Goal: Task Accomplishment & Management: Manage account settings

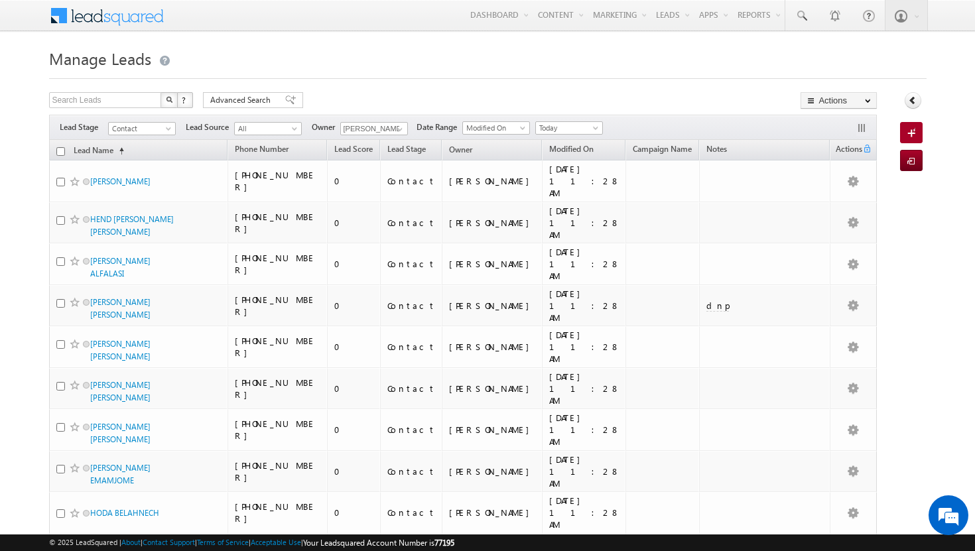
click at [64, 152] on th "Lead Name (sorted ascending)" at bounding box center [138, 150] width 179 height 21
click at [61, 151] on input "checkbox" at bounding box center [60, 151] width 9 height 9
checkbox input "true"
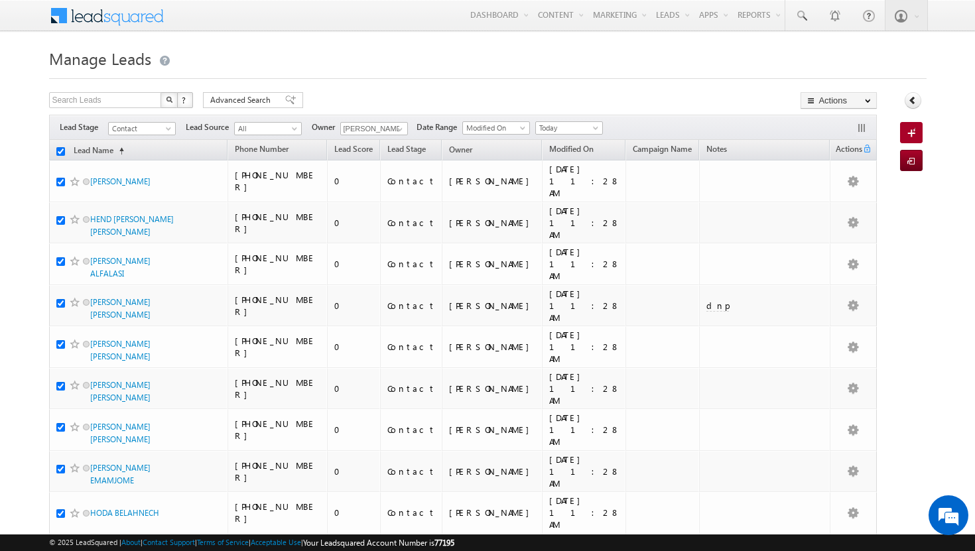
checkbox input "true"
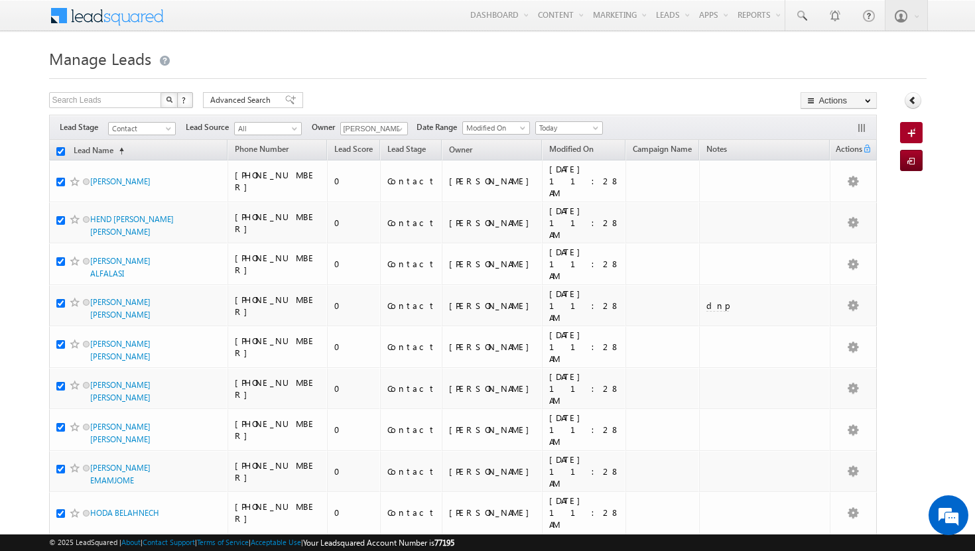
checkbox input "true"
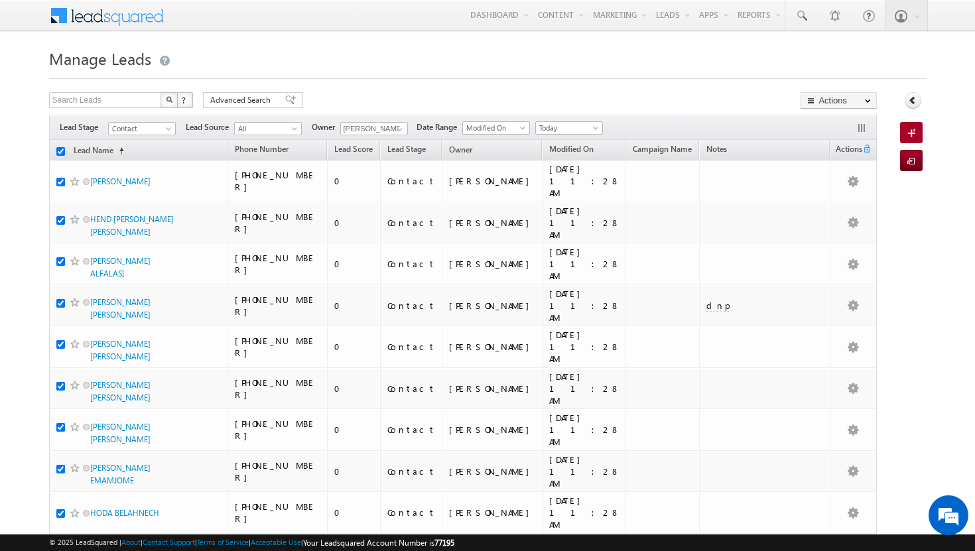
checkbox input "true"
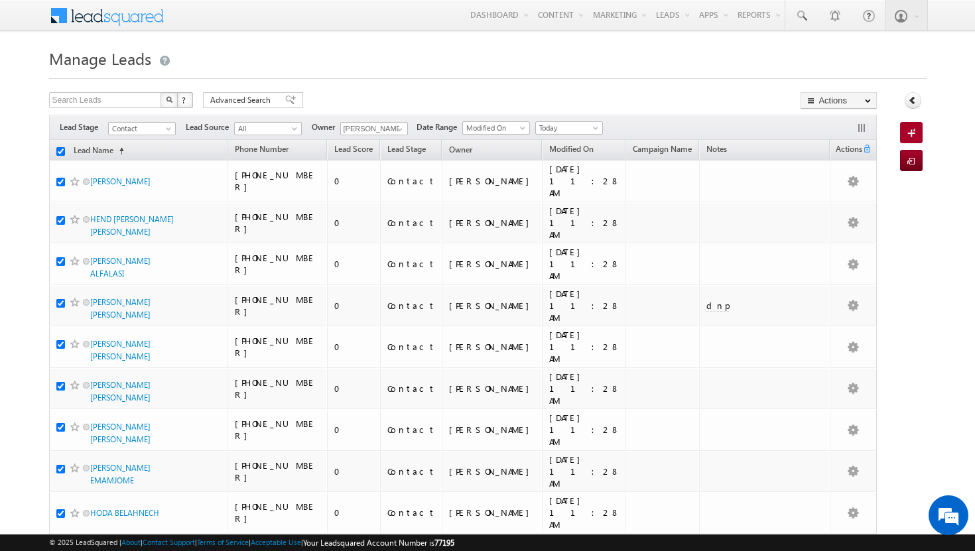
checkbox input "true"
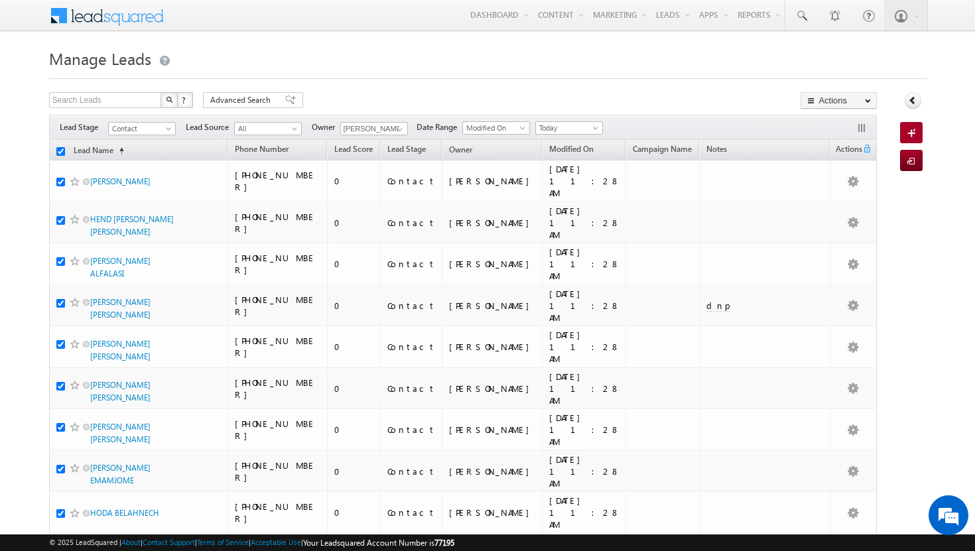
checkbox input "true"
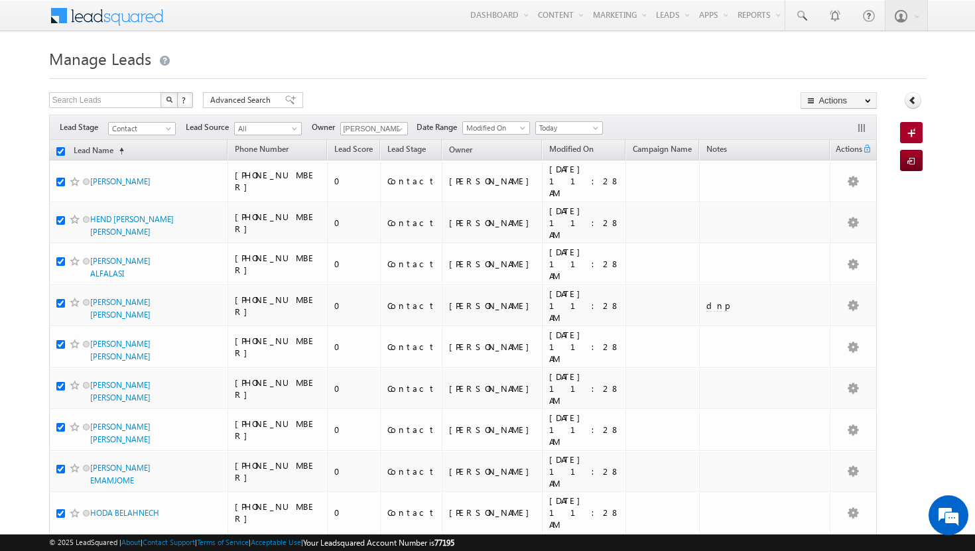
checkbox input "true"
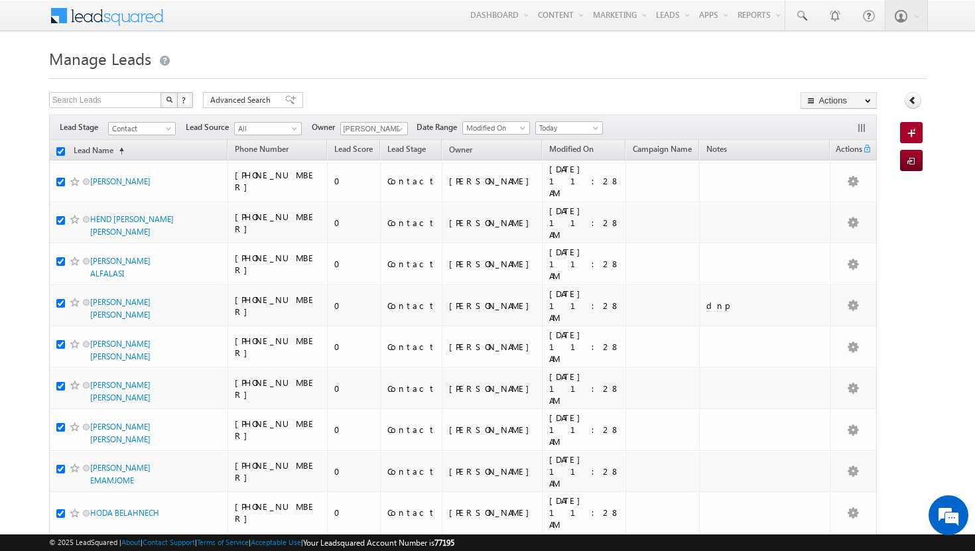
checkbox input "true"
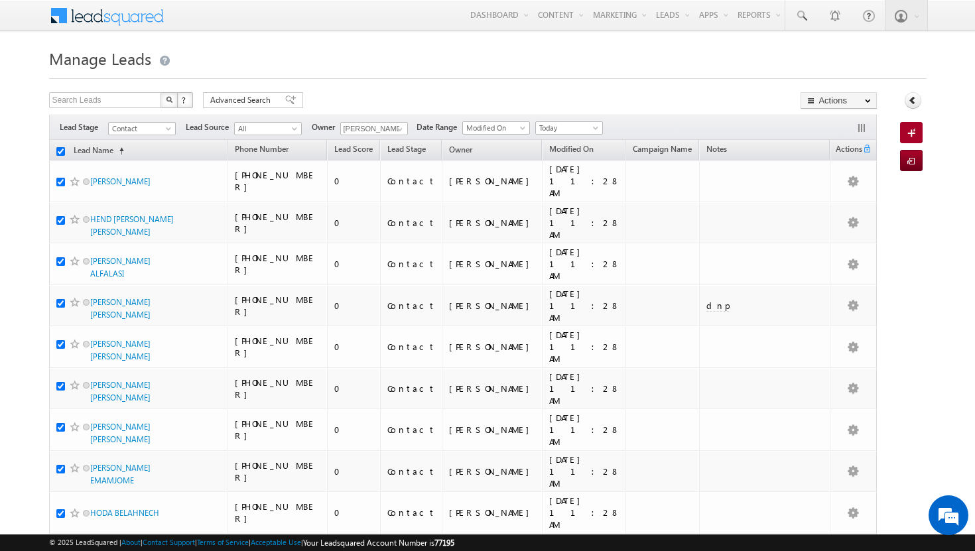
checkbox input "true"
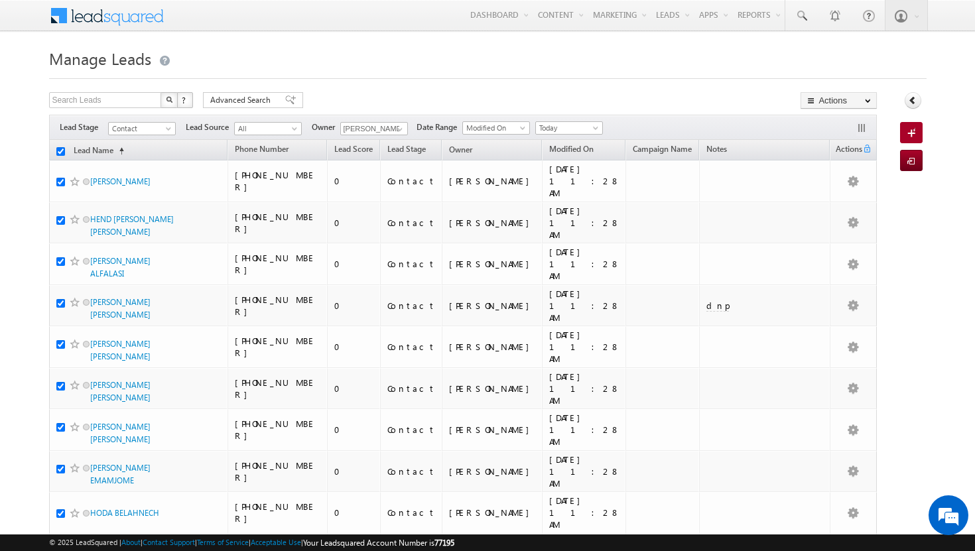
checkbox input "true"
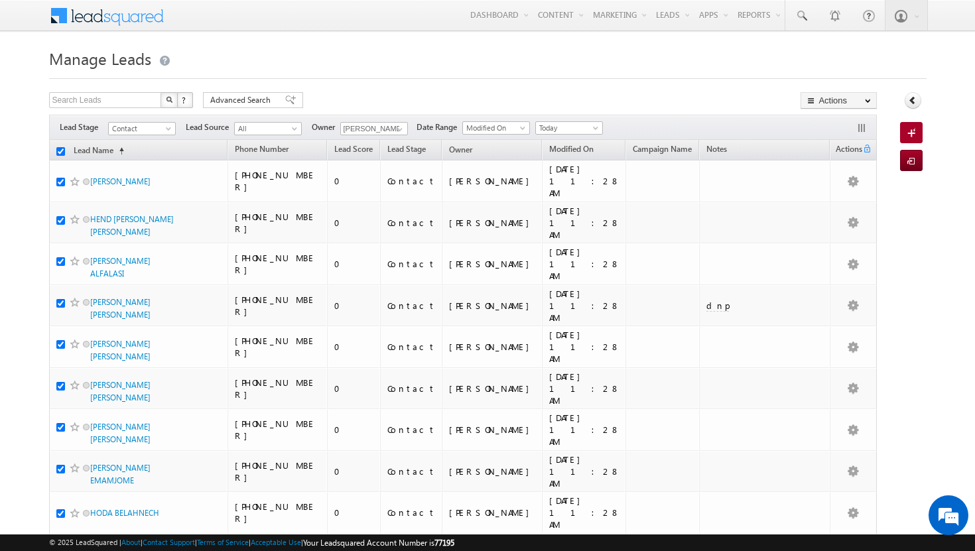
checkbox input "true"
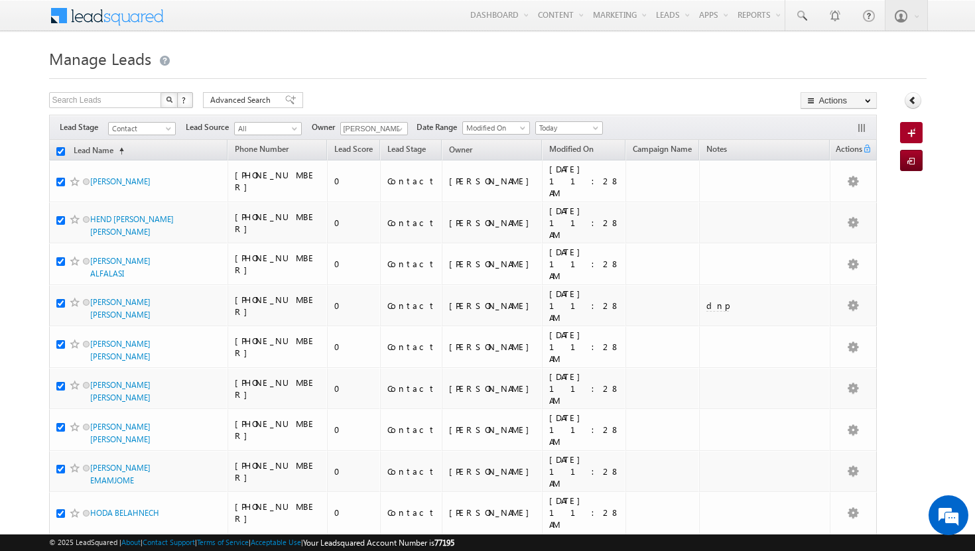
checkbox input "true"
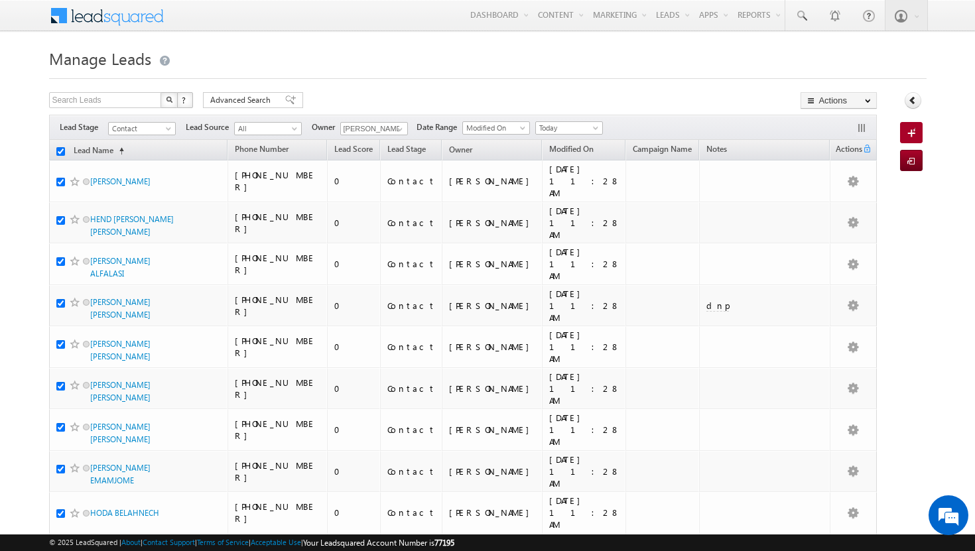
checkbox input "true"
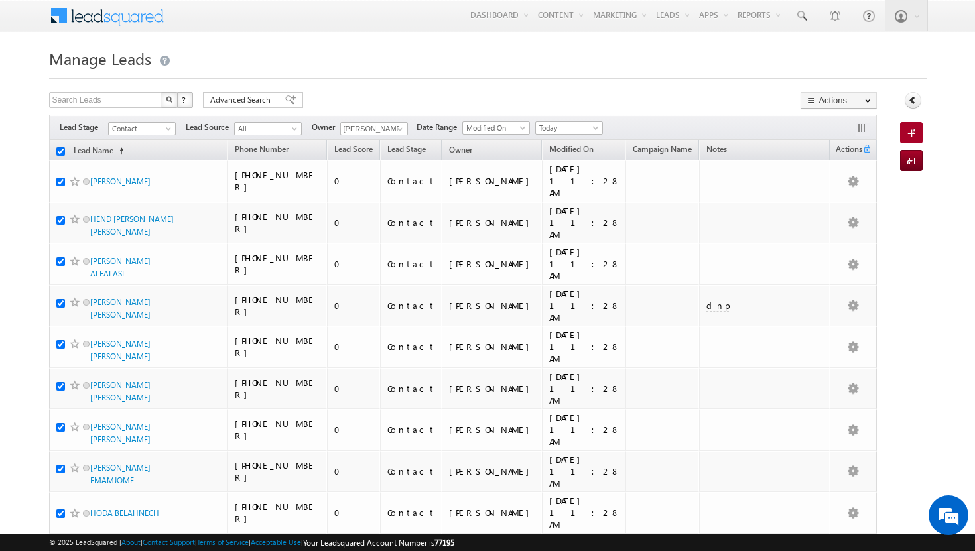
checkbox input "true"
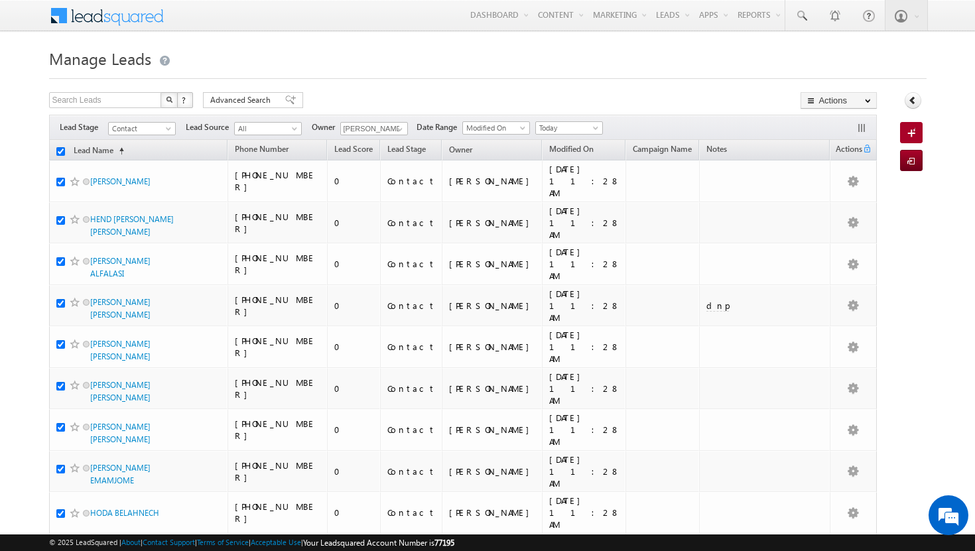
checkbox input "true"
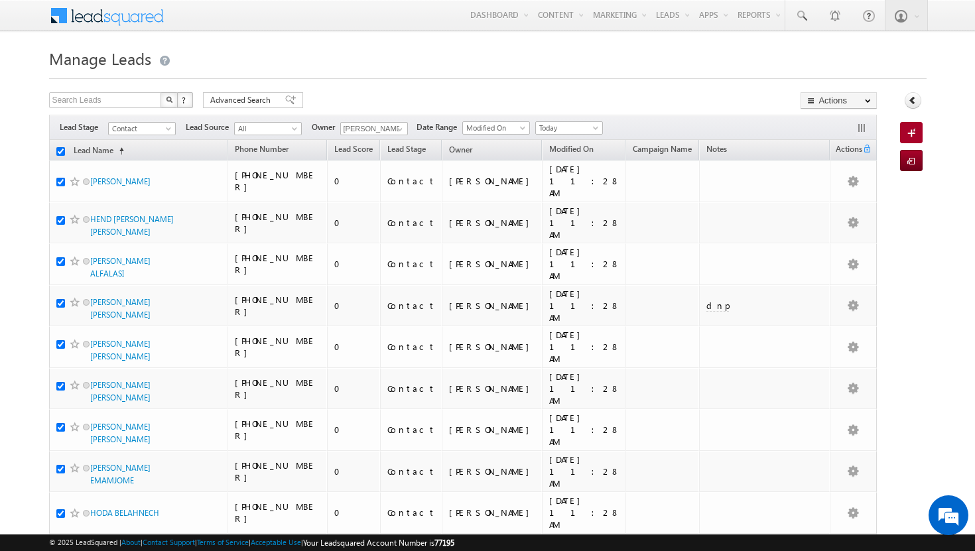
checkbox input "true"
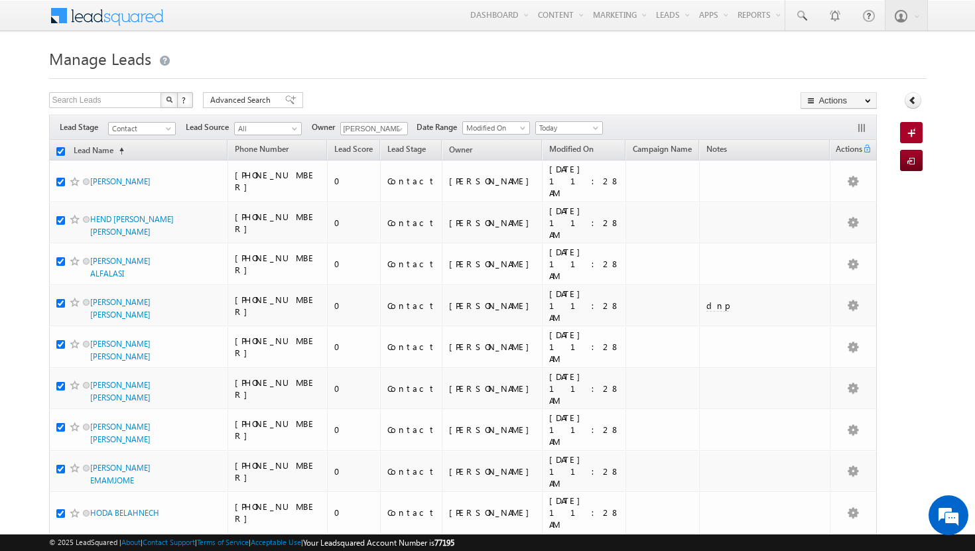
checkbox input "true"
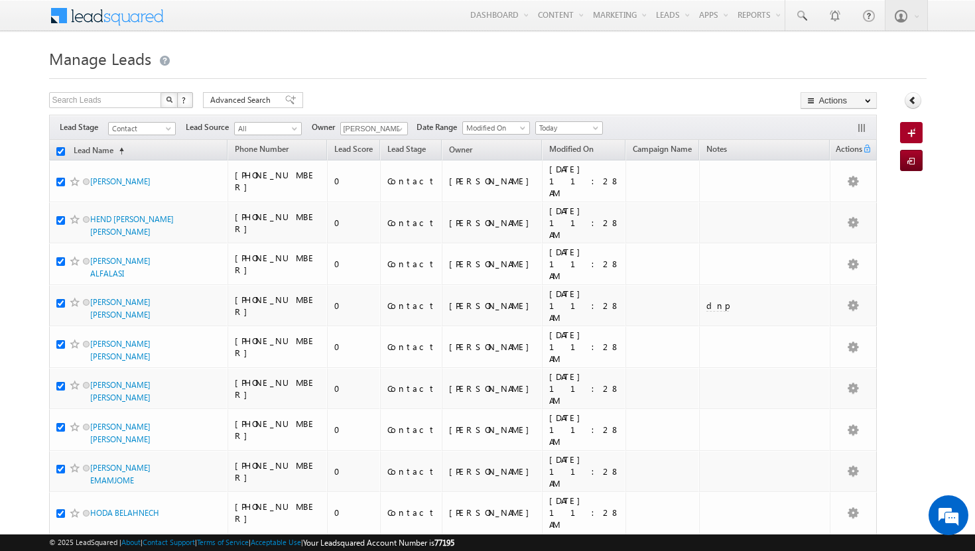
checkbox input "true"
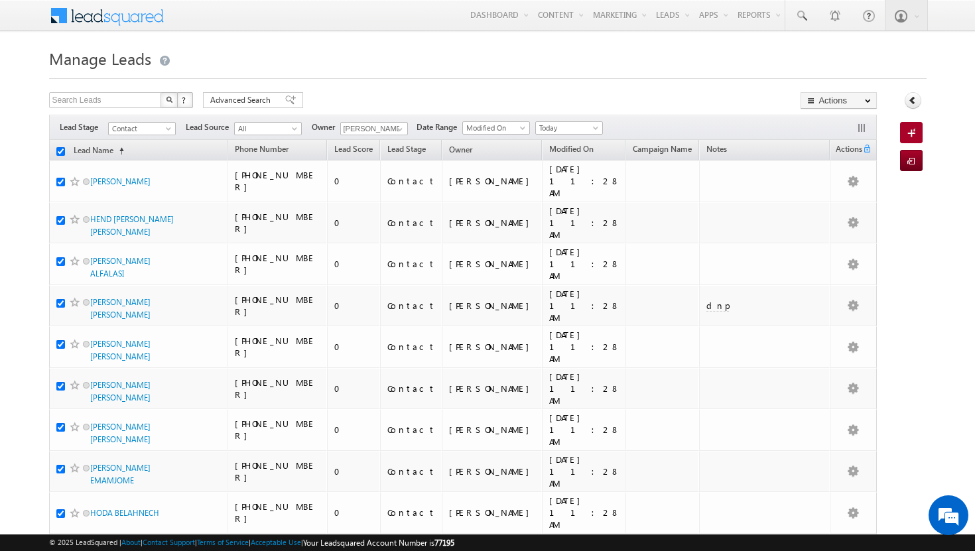
checkbox input "true"
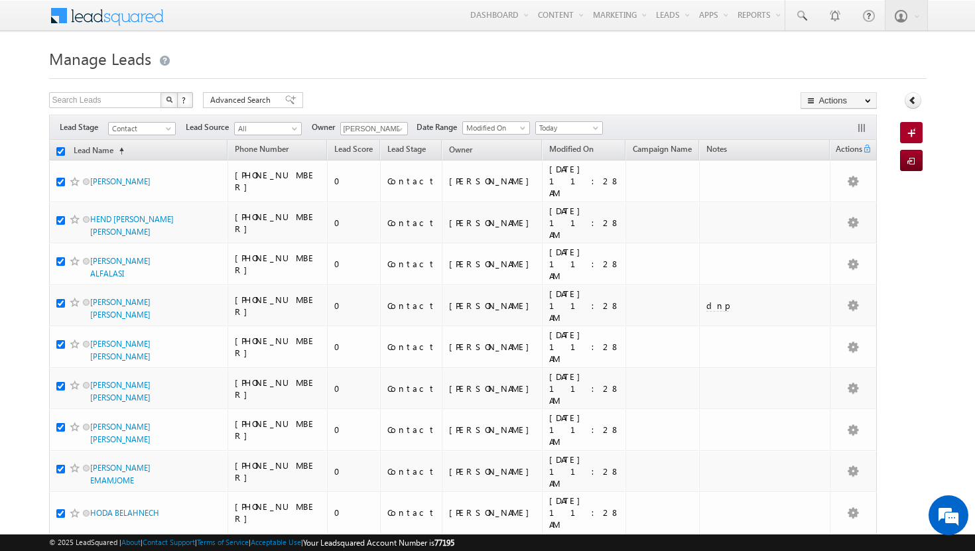
checkbox input "true"
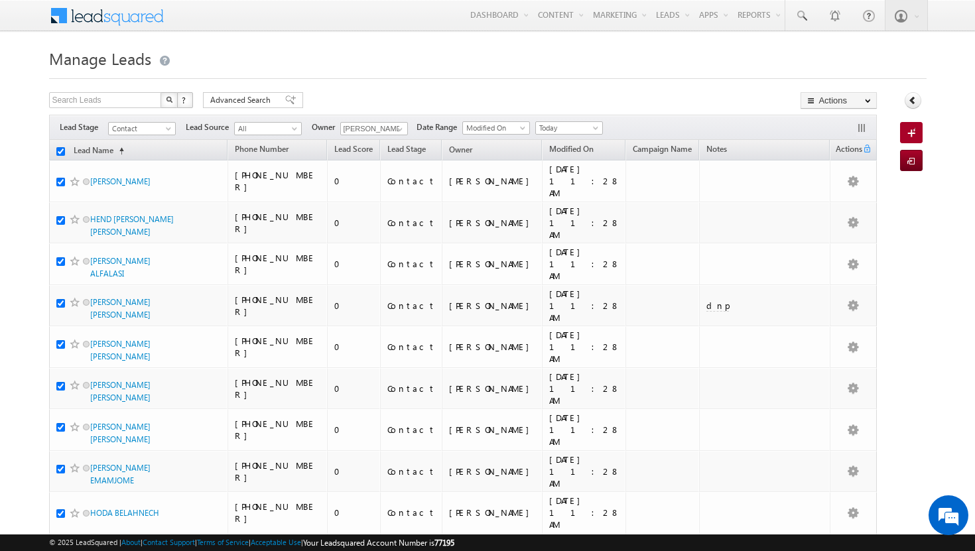
checkbox input "true"
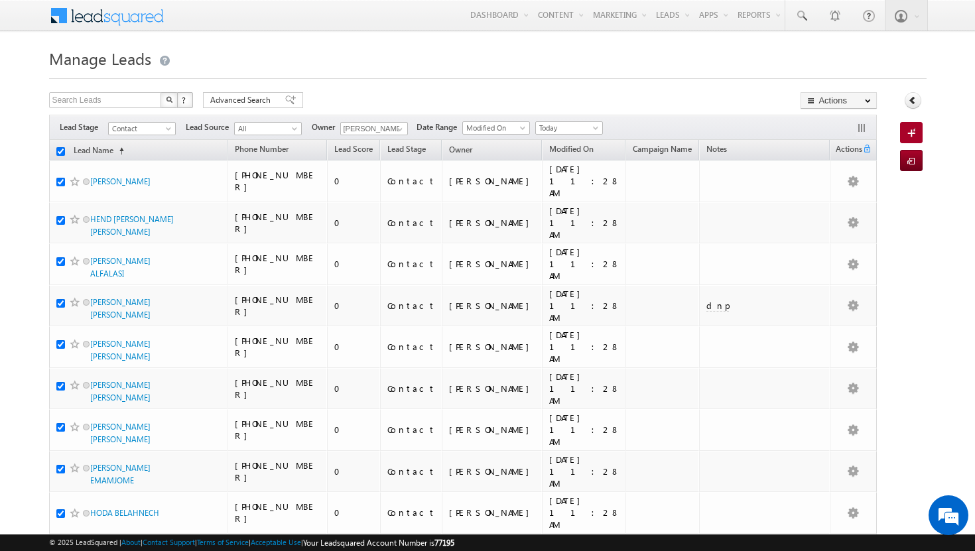
checkbox input "true"
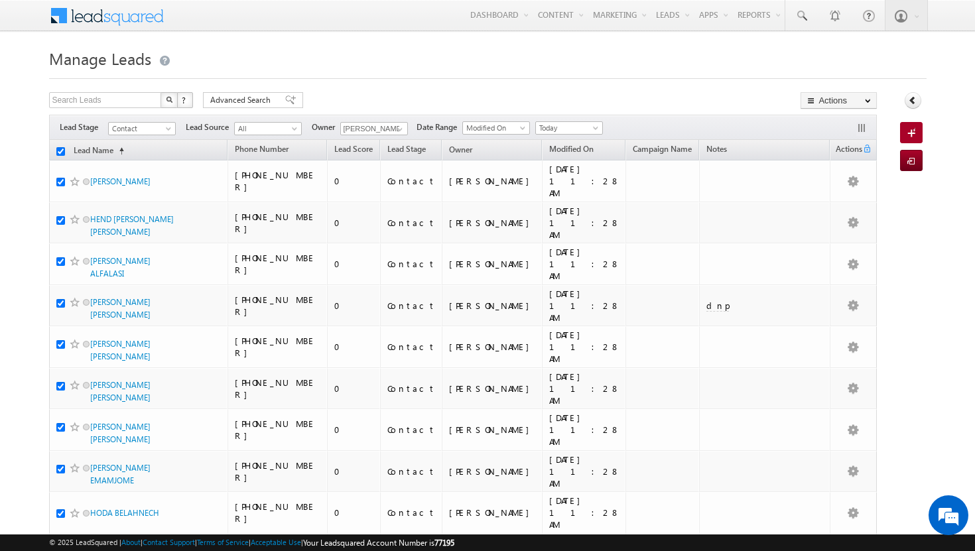
checkbox input "true"
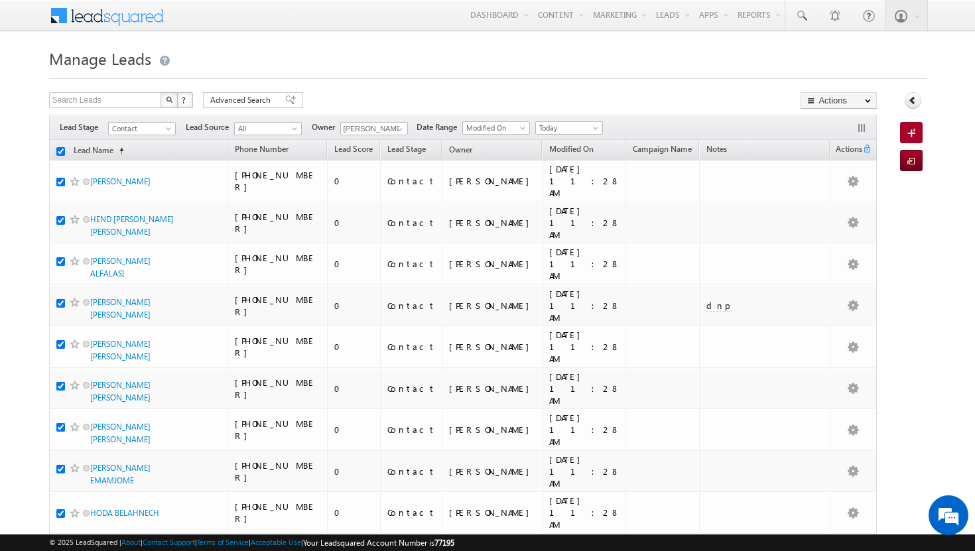
checkbox input "true"
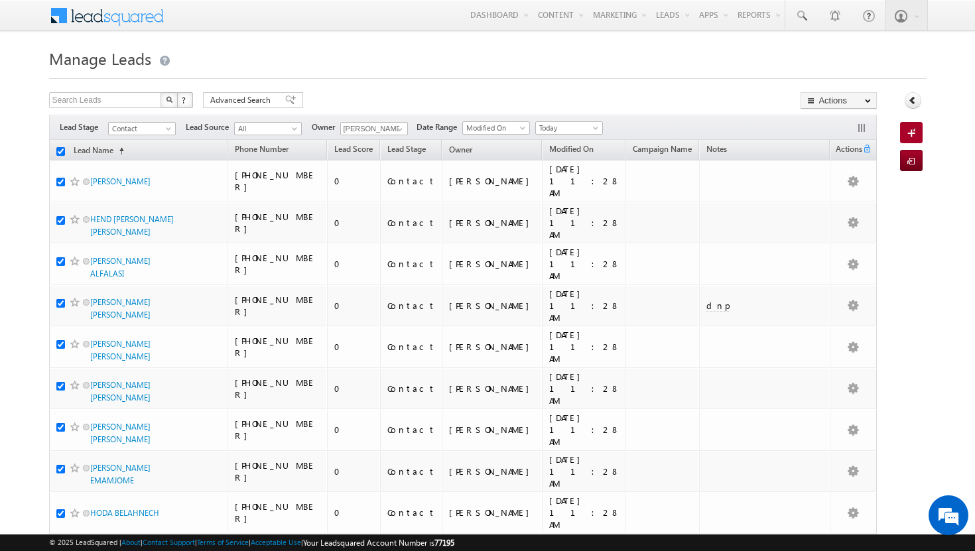
checkbox input "true"
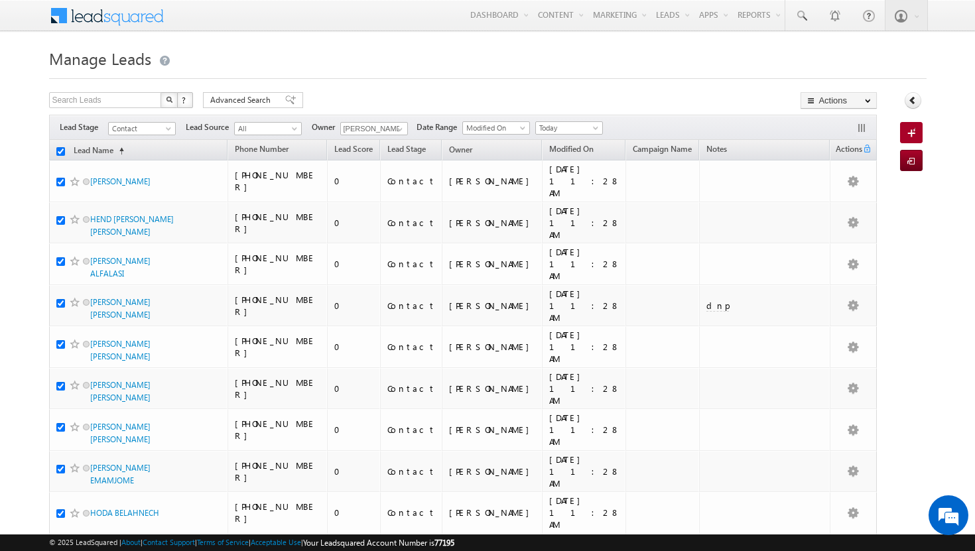
checkbox input "true"
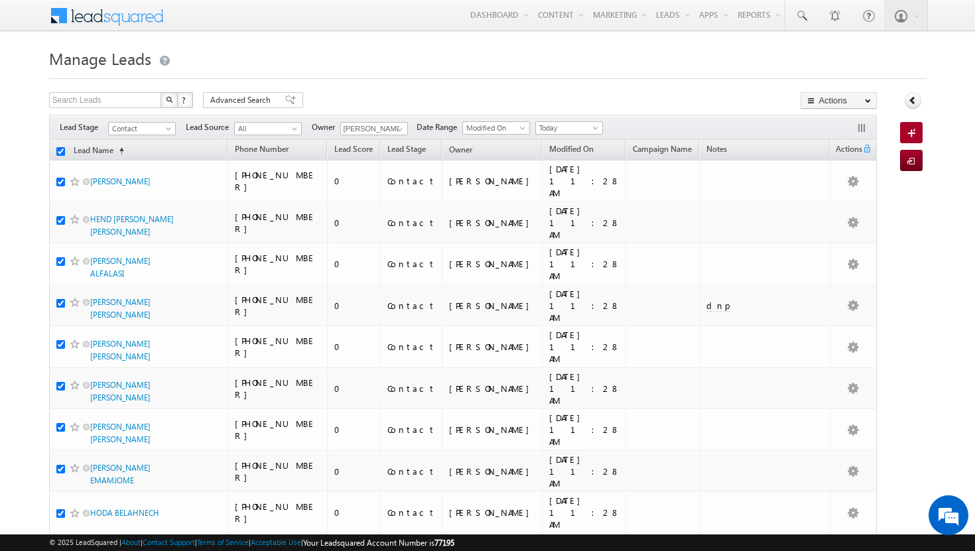
checkbox input "true"
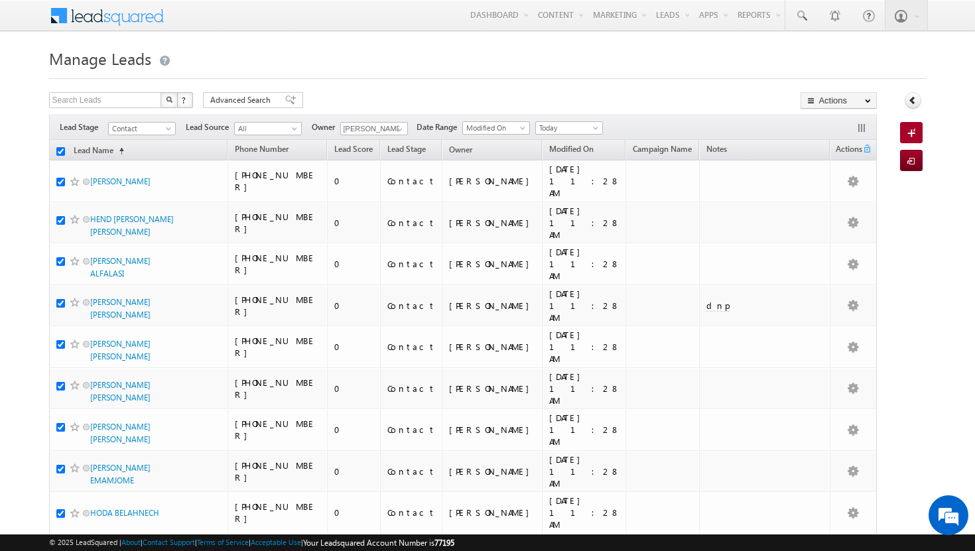
checkbox input "true"
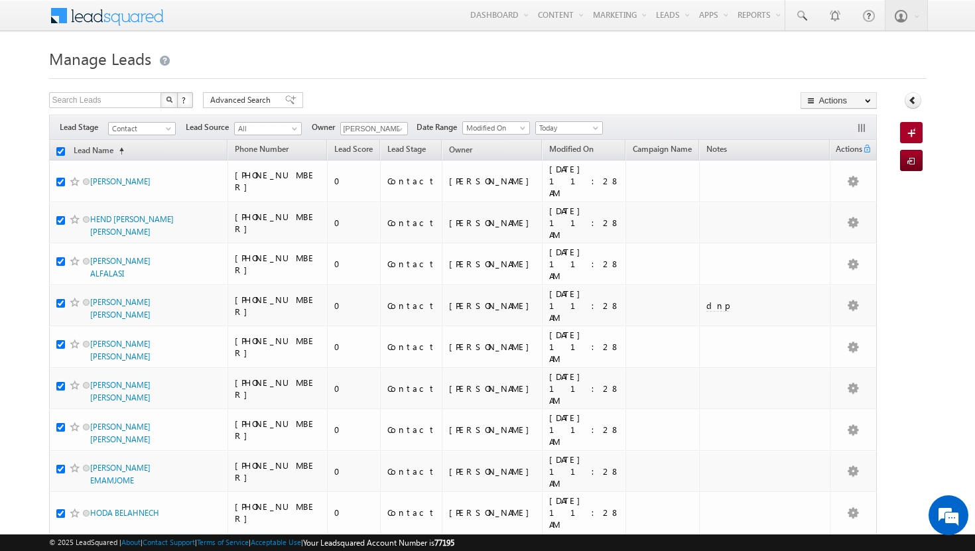
checkbox input "true"
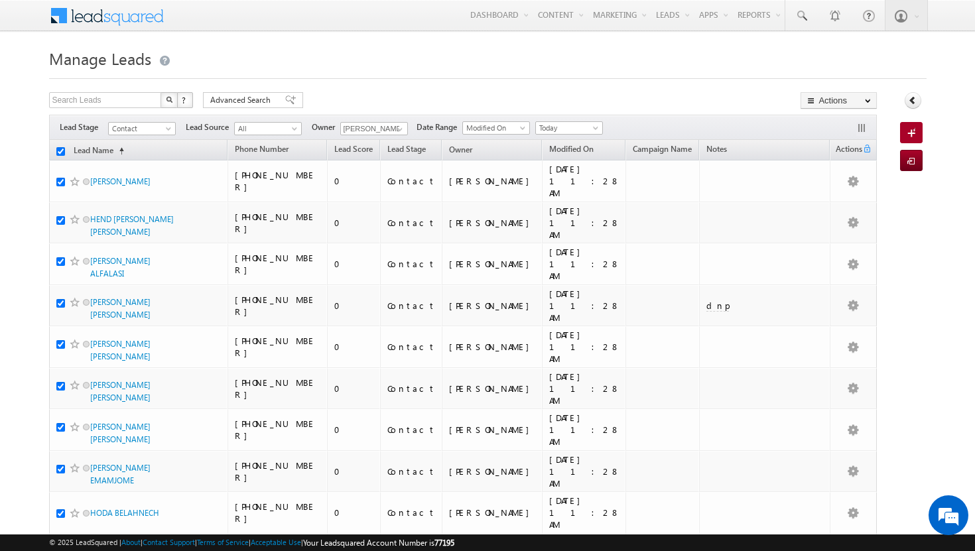
checkbox input "true"
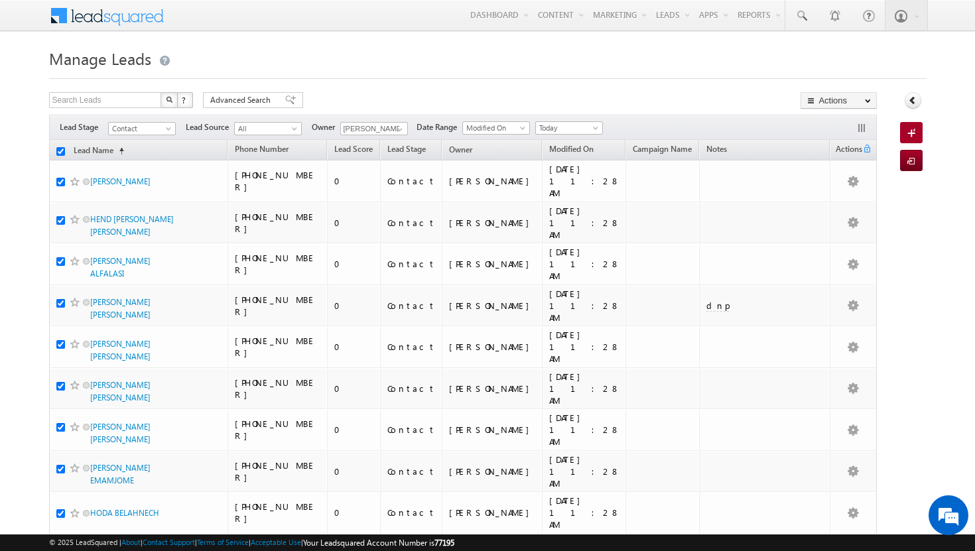
checkbox input "true"
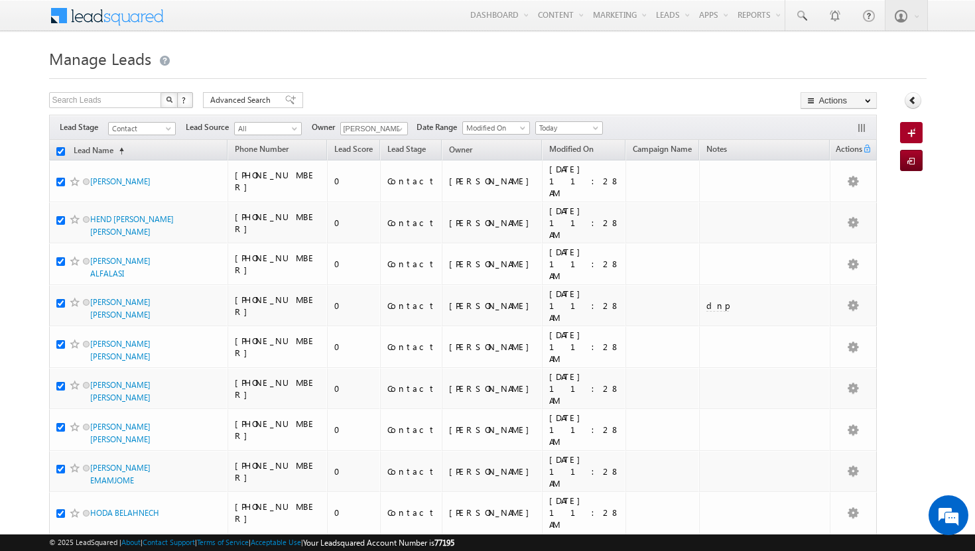
checkbox input "true"
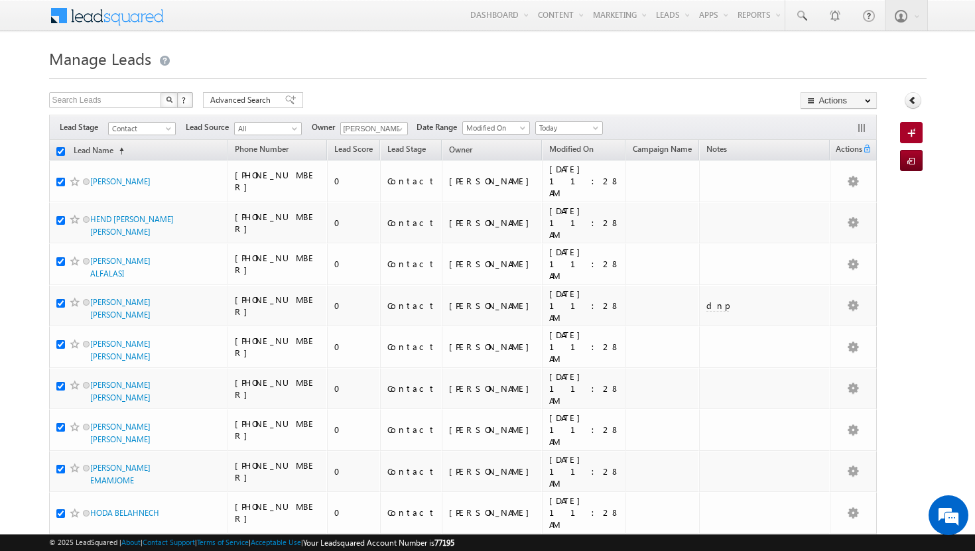
checkbox input "true"
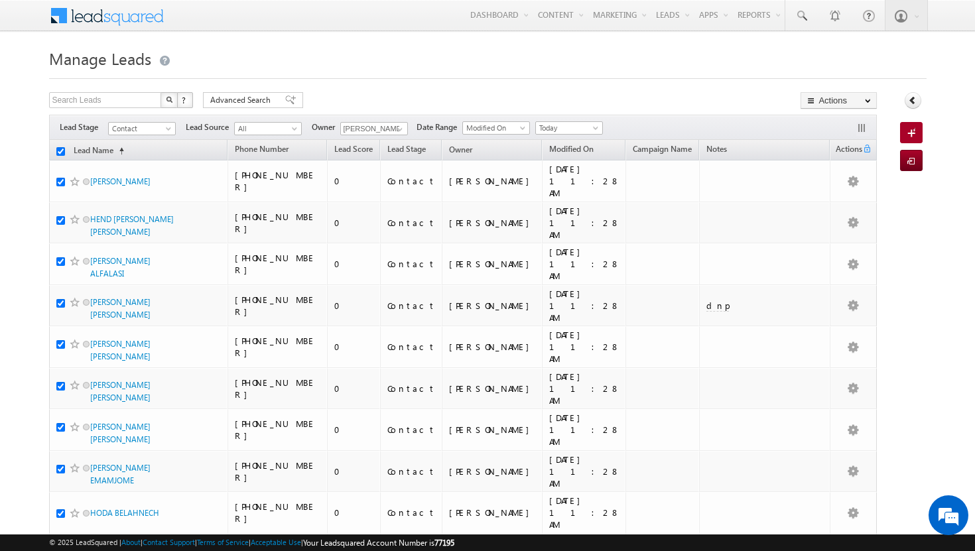
checkbox input "true"
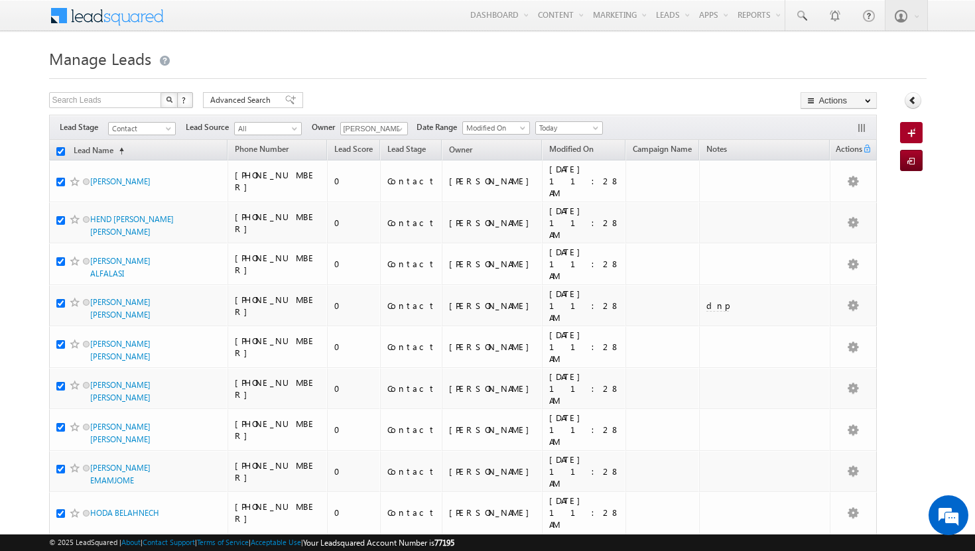
checkbox input "true"
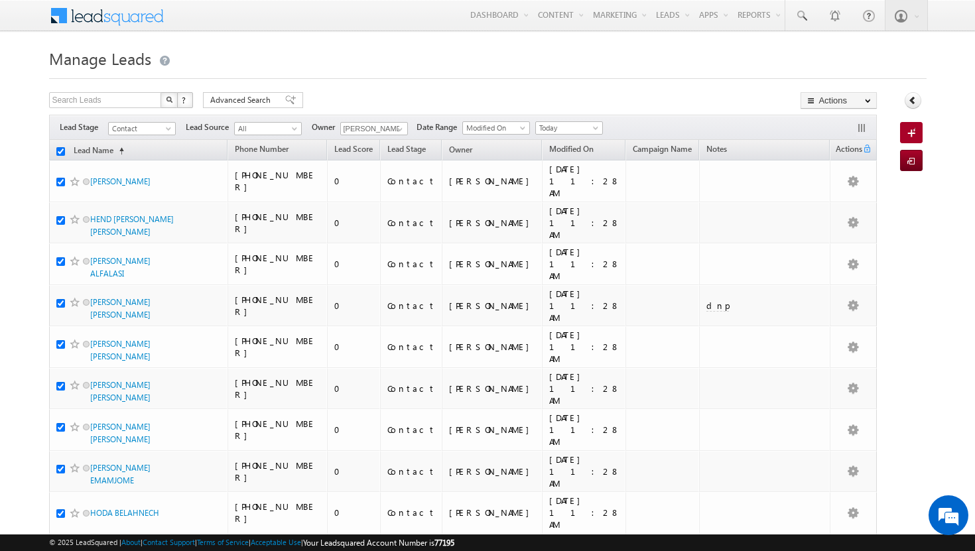
checkbox input "true"
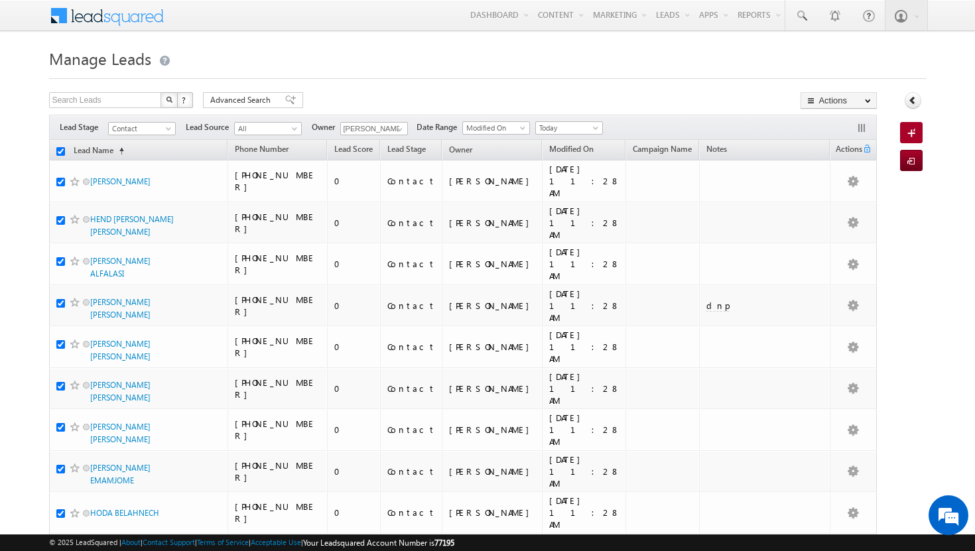
checkbox input "true"
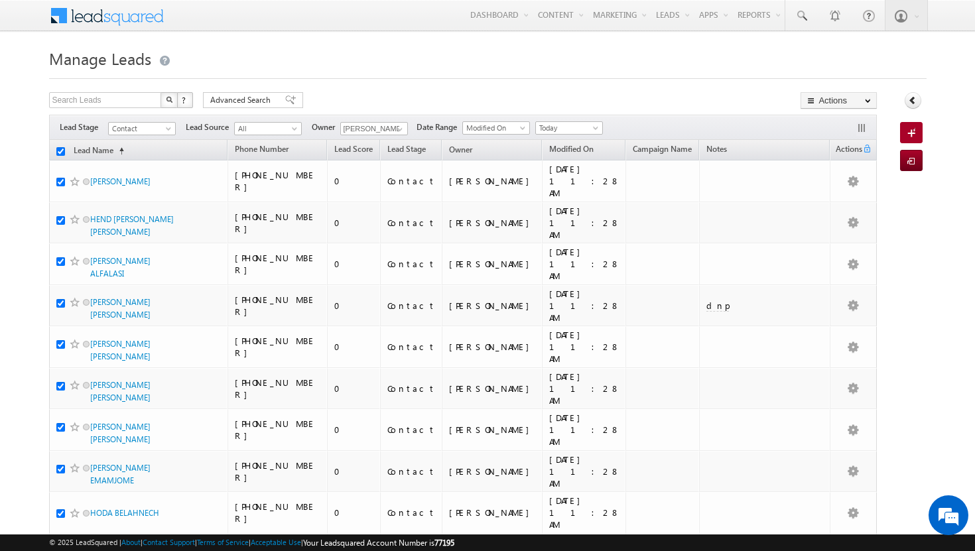
checkbox input "true"
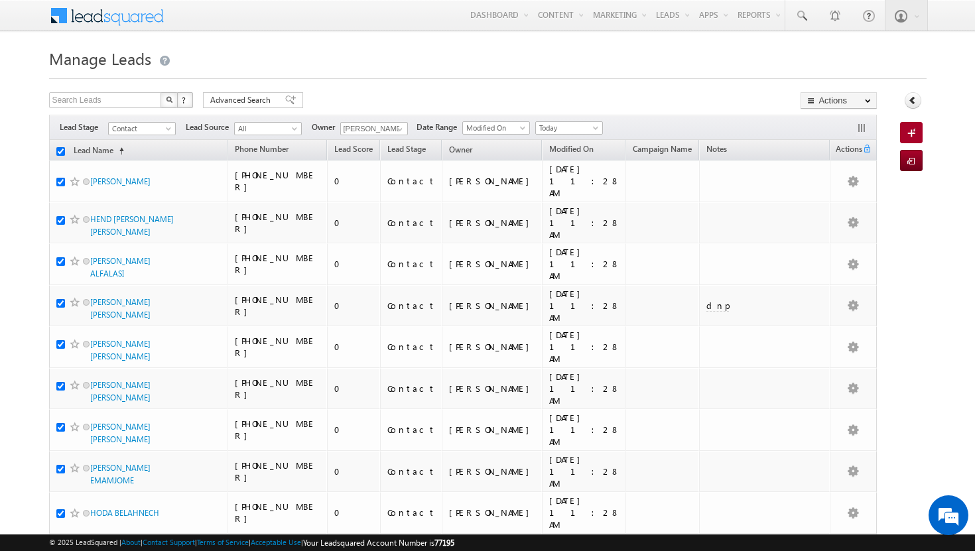
checkbox input "true"
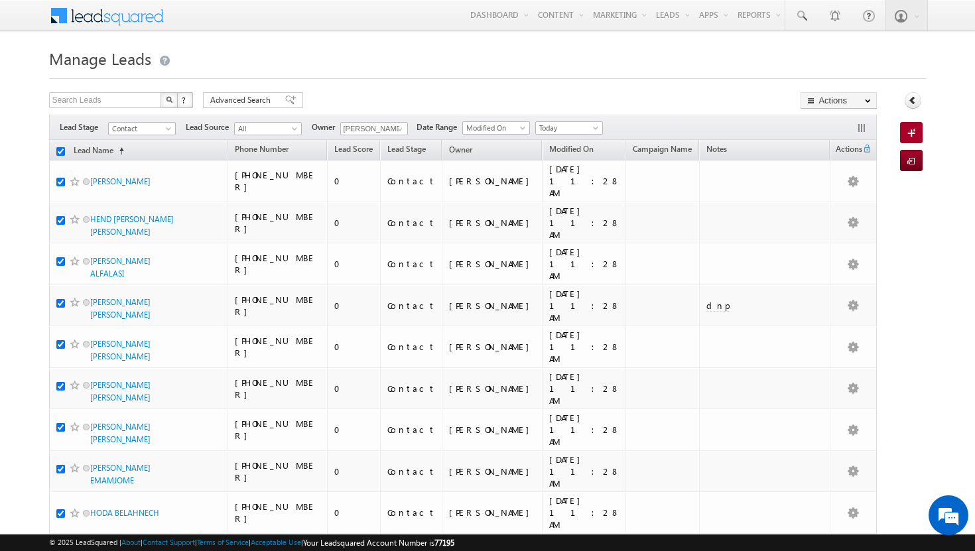
checkbox input "true"
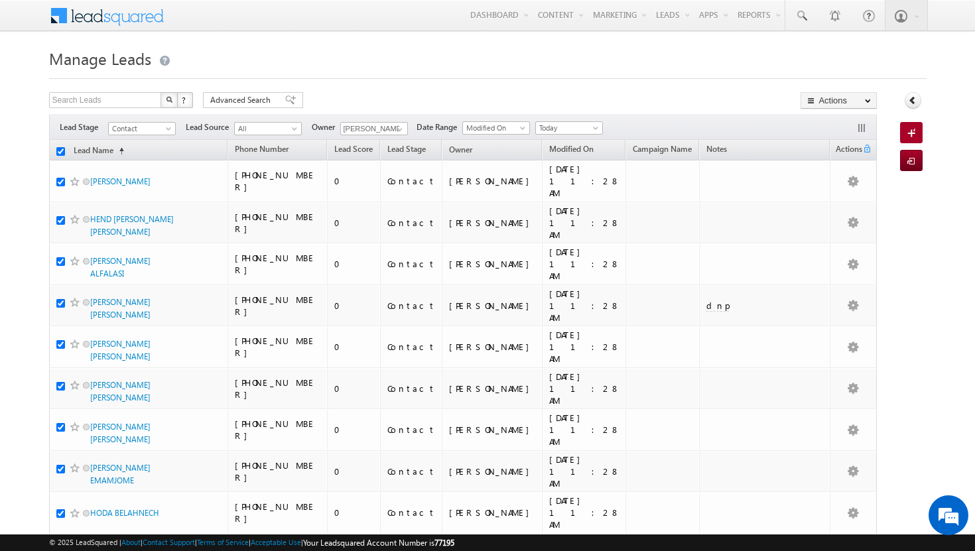
checkbox input "true"
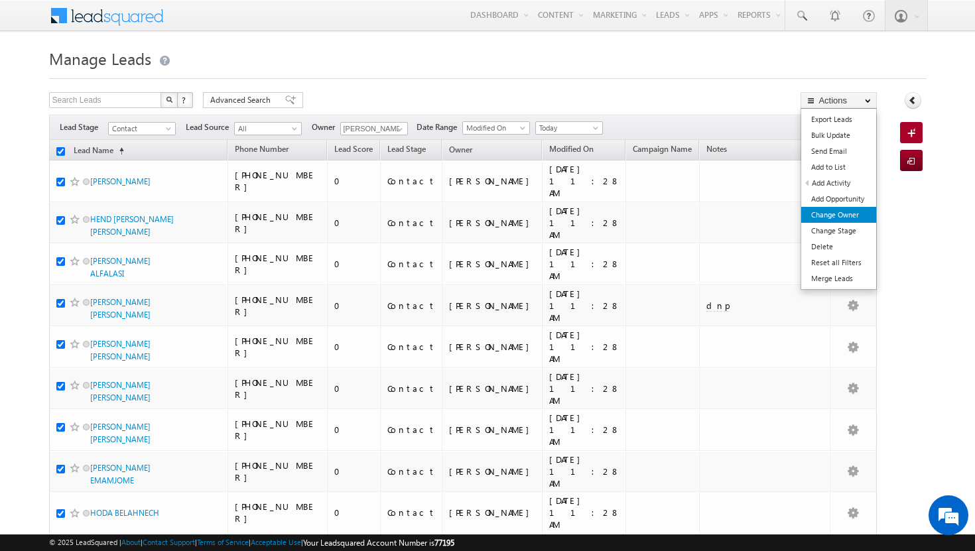
click at [858, 219] on link "Change Owner" at bounding box center [838, 215] width 75 height 16
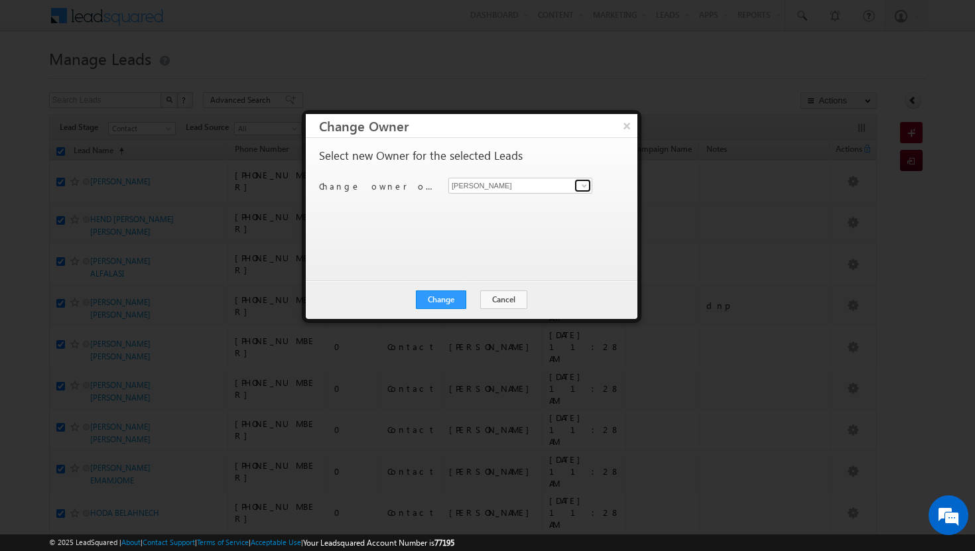
click at [588, 184] on span at bounding box center [584, 185] width 11 height 11
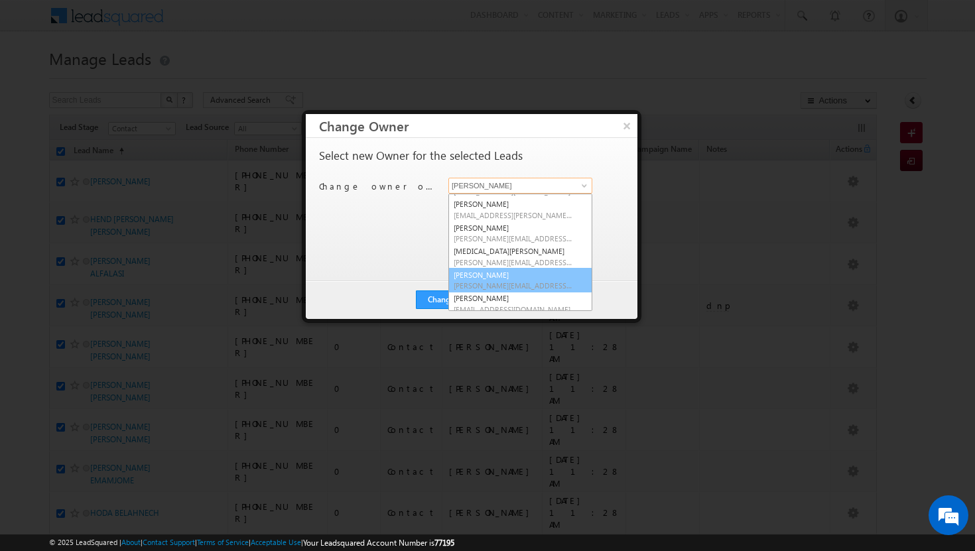
scroll to position [119, 0]
click at [525, 276] on span "[PERSON_NAME][EMAIL_ADDRESS][DOMAIN_NAME]" at bounding box center [513, 280] width 119 height 10
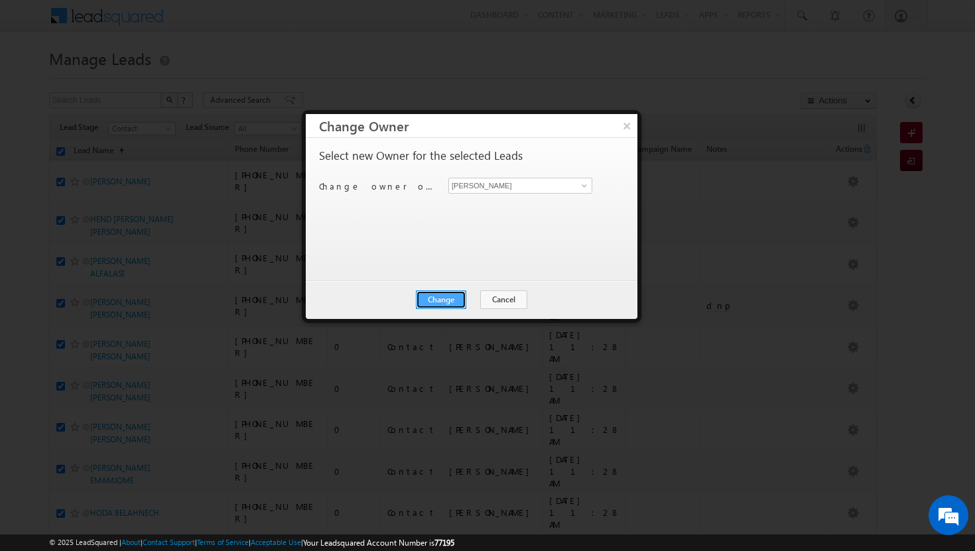
click at [455, 305] on button "Change" at bounding box center [441, 300] width 50 height 19
click at [483, 302] on button "Close" at bounding box center [473, 300] width 42 height 19
